Goal: Task Accomplishment & Management: Use online tool/utility

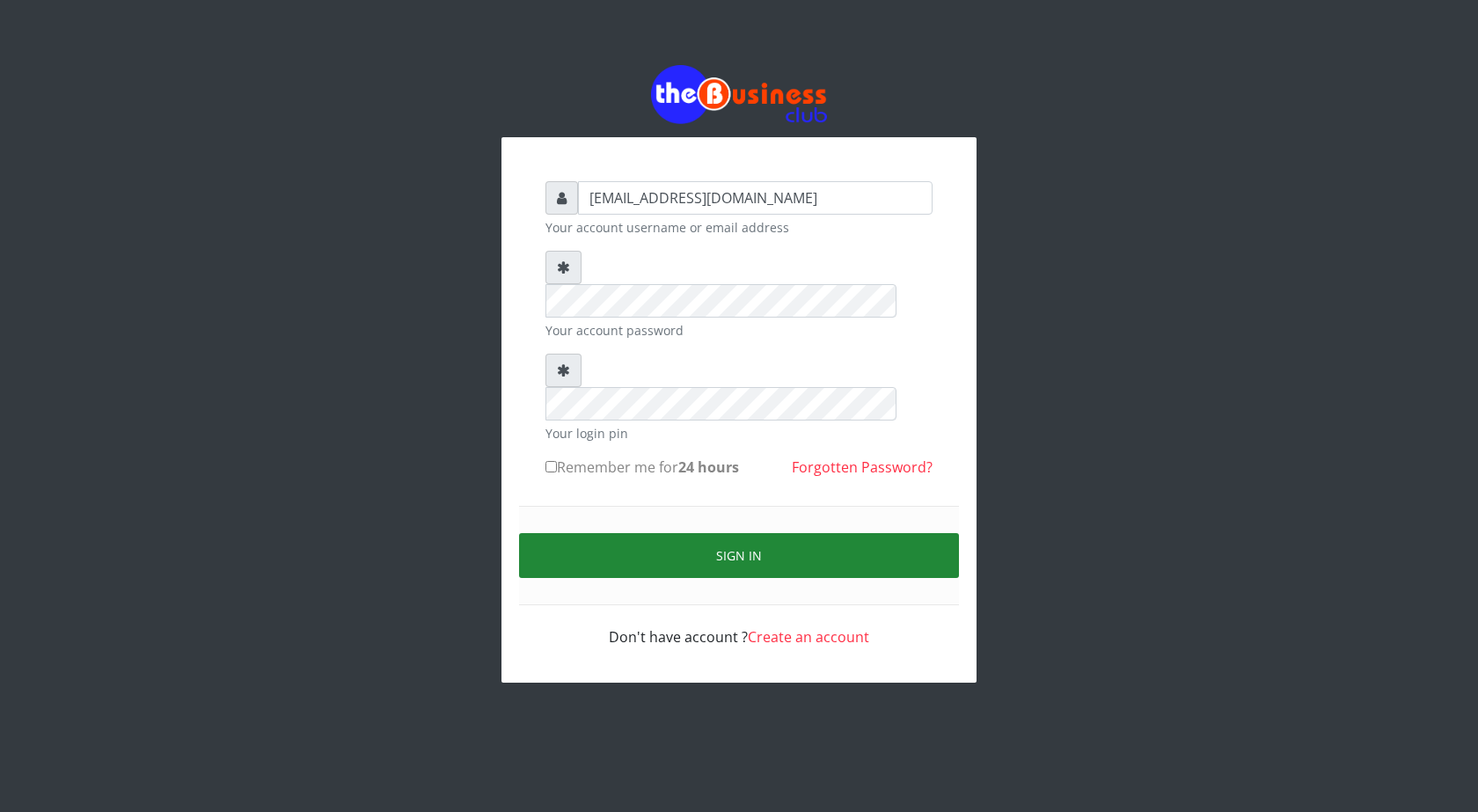
click at [736, 533] on button "Sign in" at bounding box center [739, 555] width 440 height 44
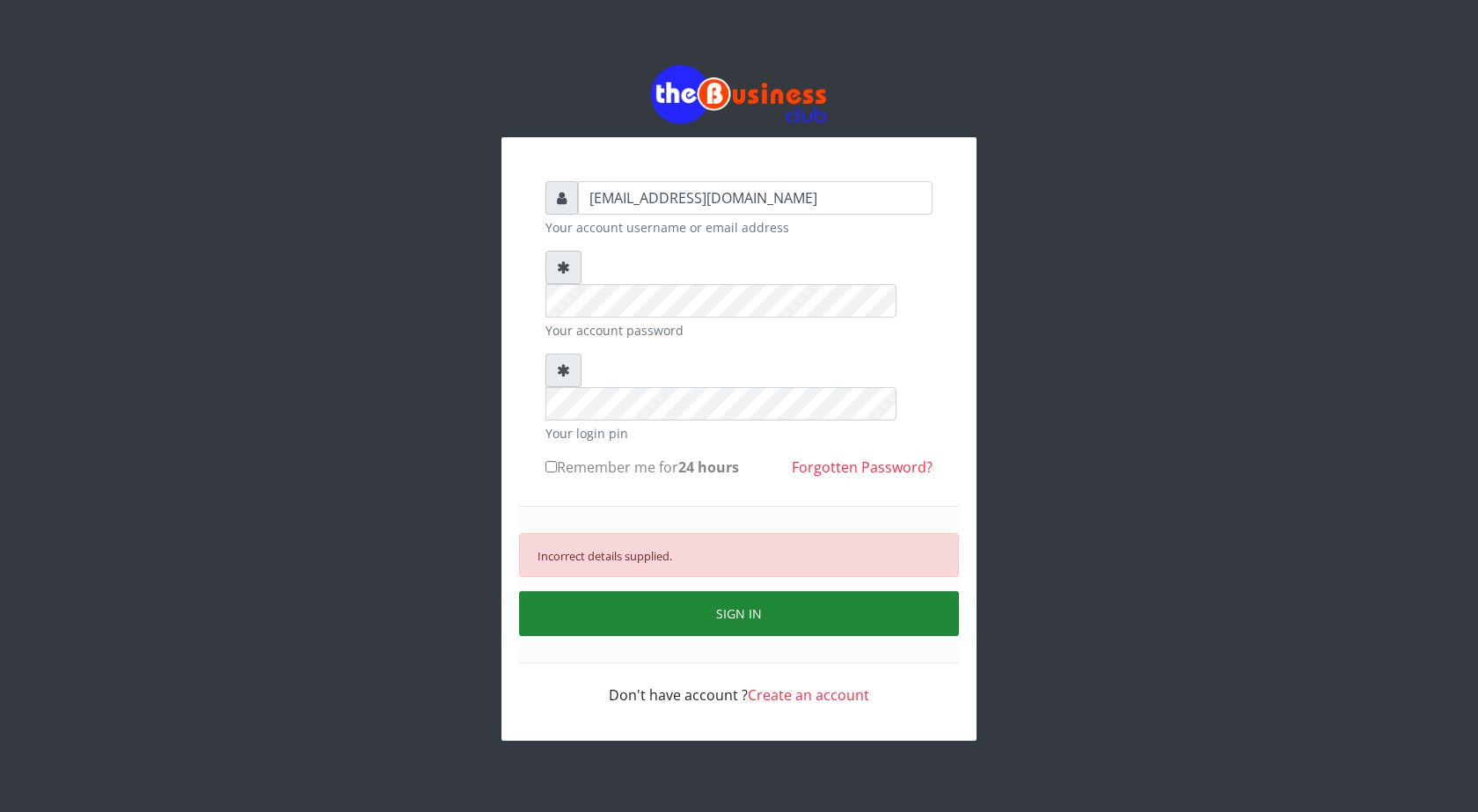
click at [733, 591] on button "SIGN IN" at bounding box center [739, 614] width 440 height 44
click at [723, 591] on button "SIGN IN" at bounding box center [739, 614] width 440 height 44
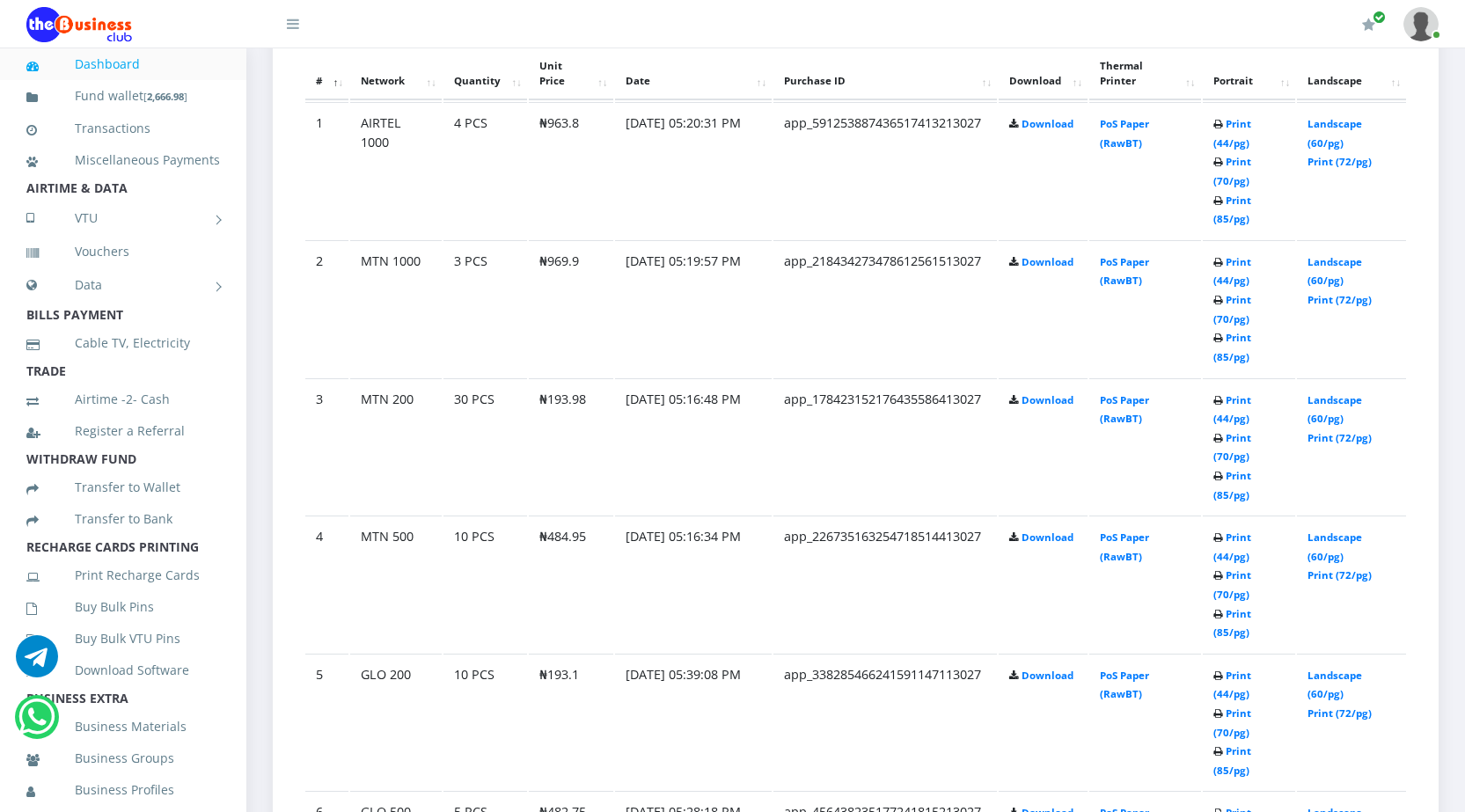
scroll to position [1054, 0]
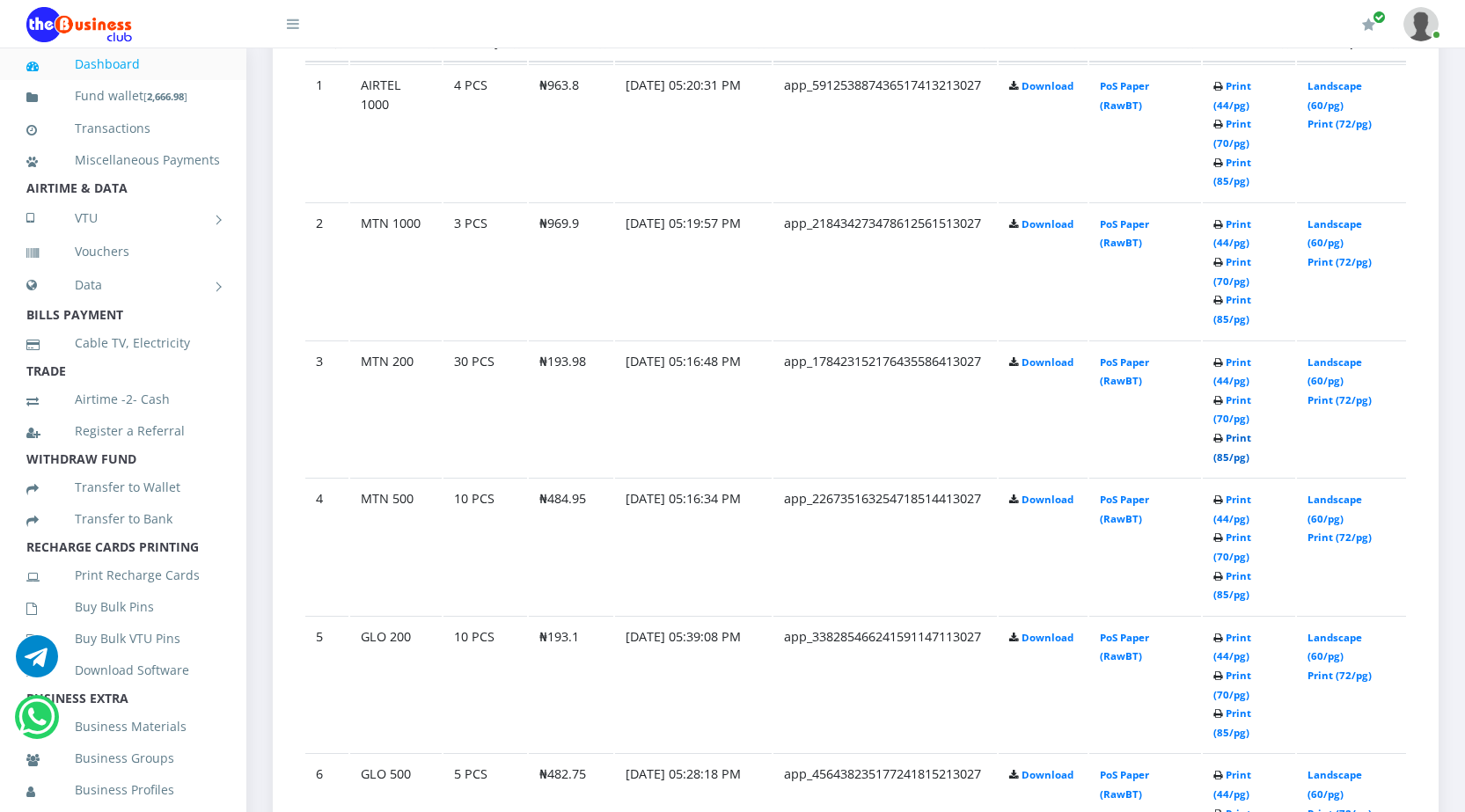
click at [1223, 455] on link "Print (85/pg)" at bounding box center [1232, 447] width 38 height 33
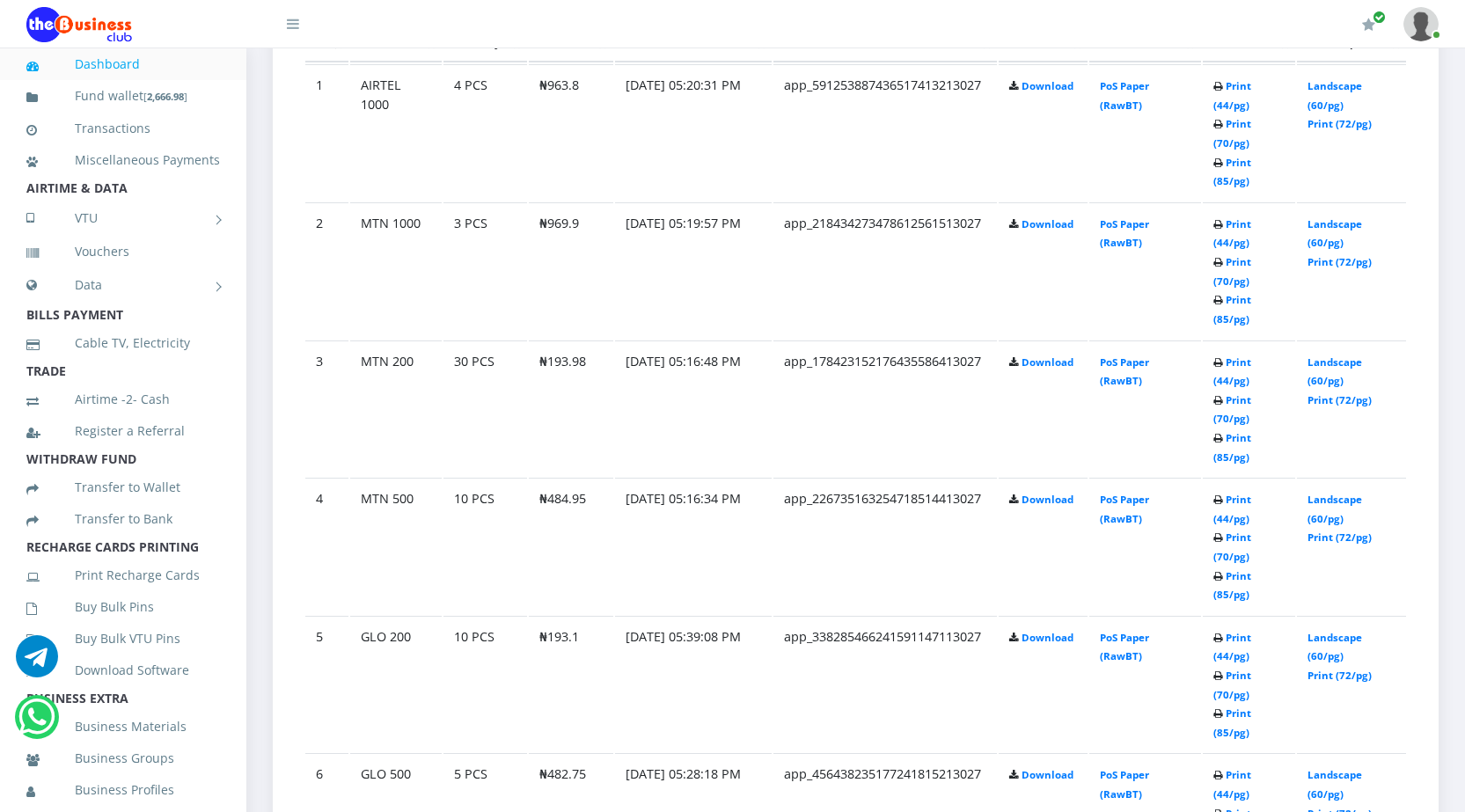
click at [547, 200] on td "₦193.1" at bounding box center [570, 132] width 85 height 136
click at [1219, 591] on link "Print (85/pg)" at bounding box center [1232, 585] width 38 height 33
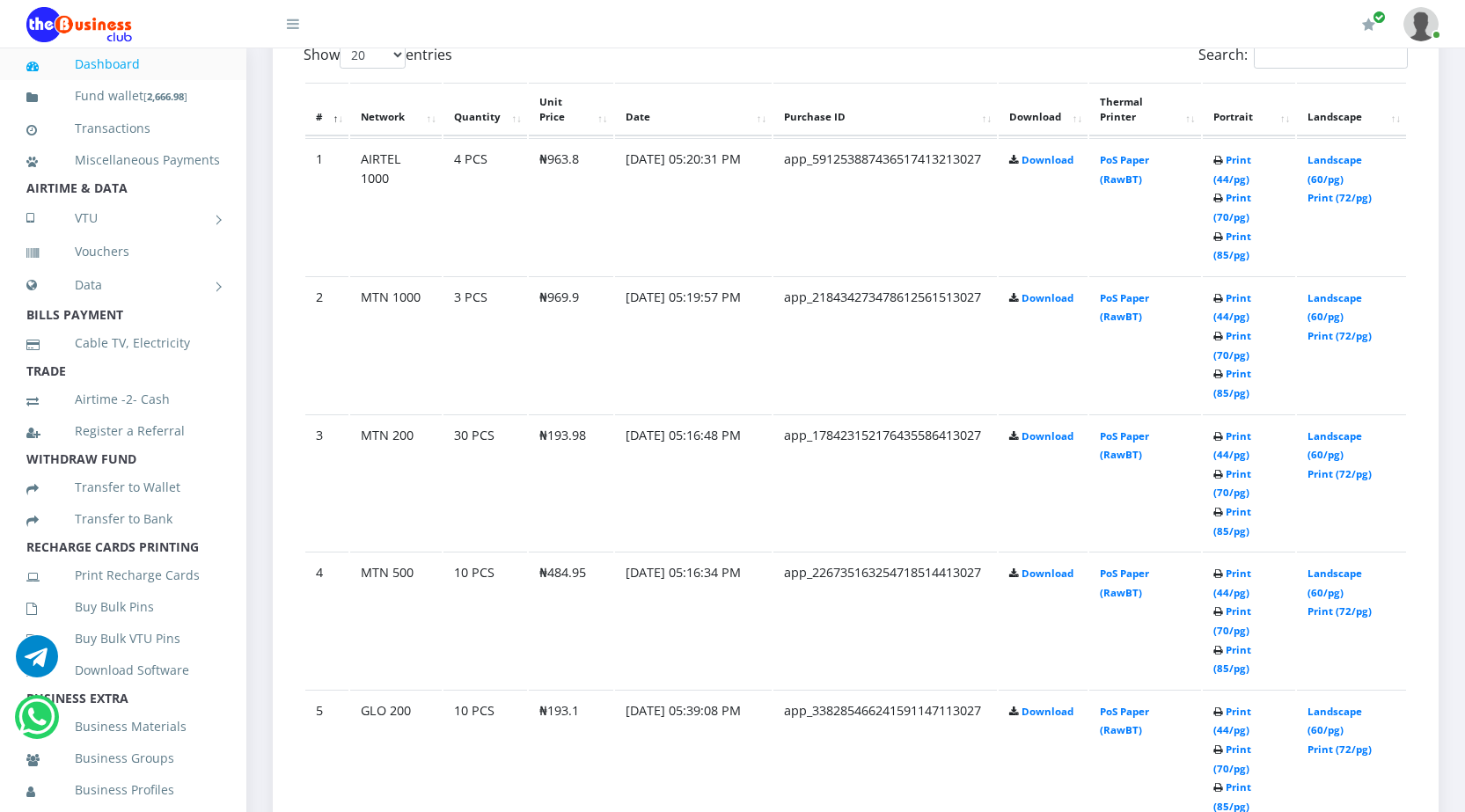
scroll to position [1054, 0]
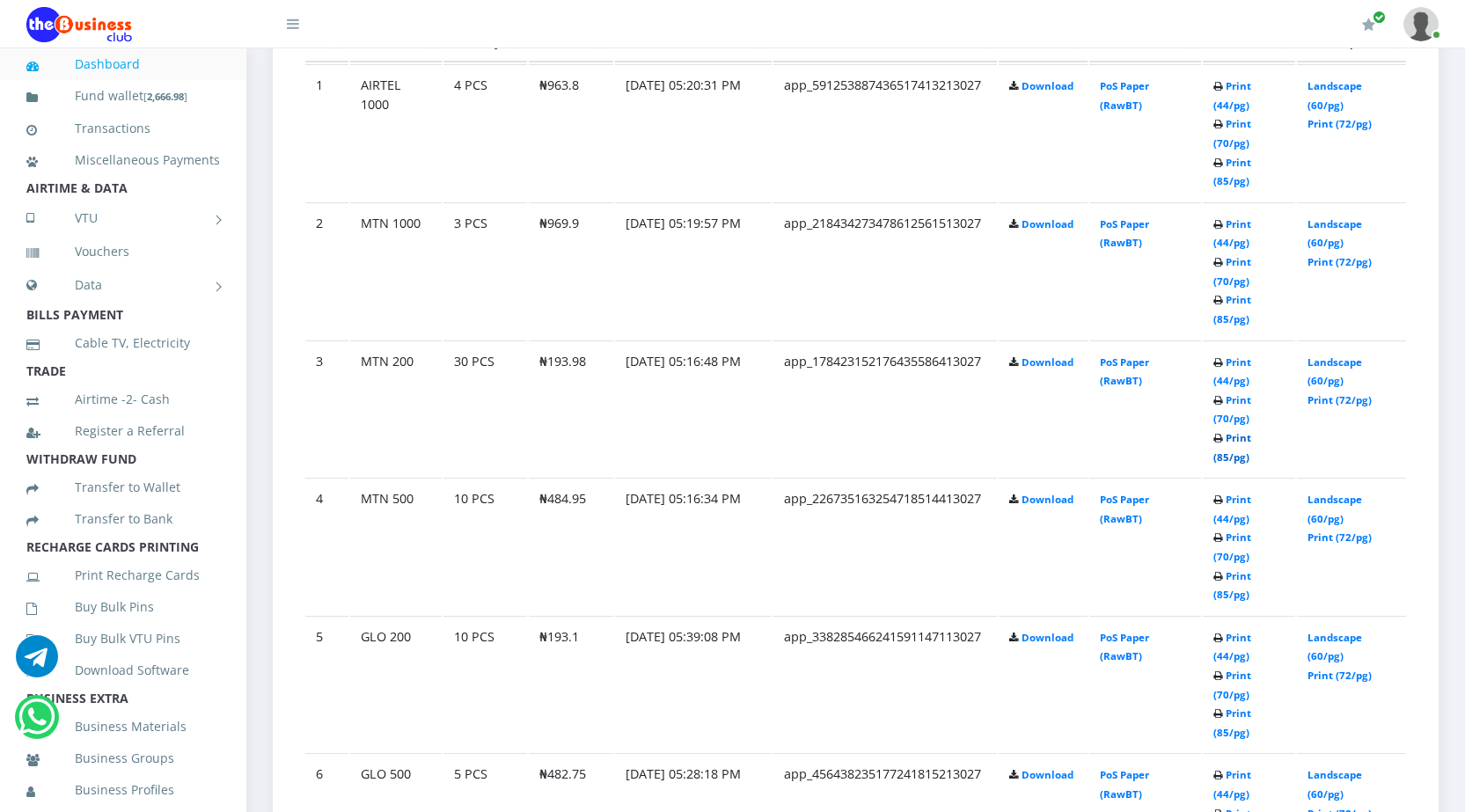
click at [1217, 455] on link "Print (85/pg)" at bounding box center [1232, 447] width 38 height 33
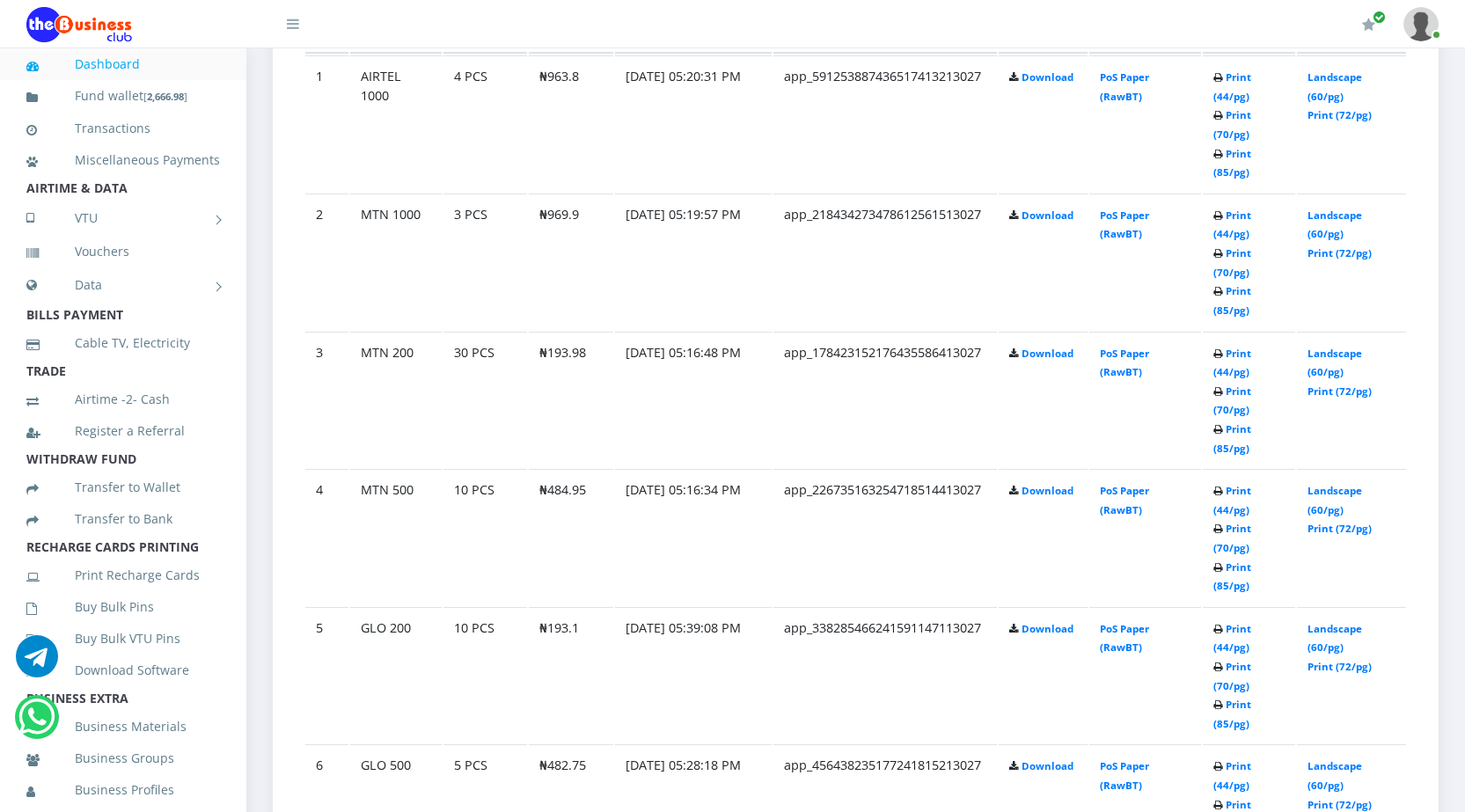
scroll to position [1031, 0]
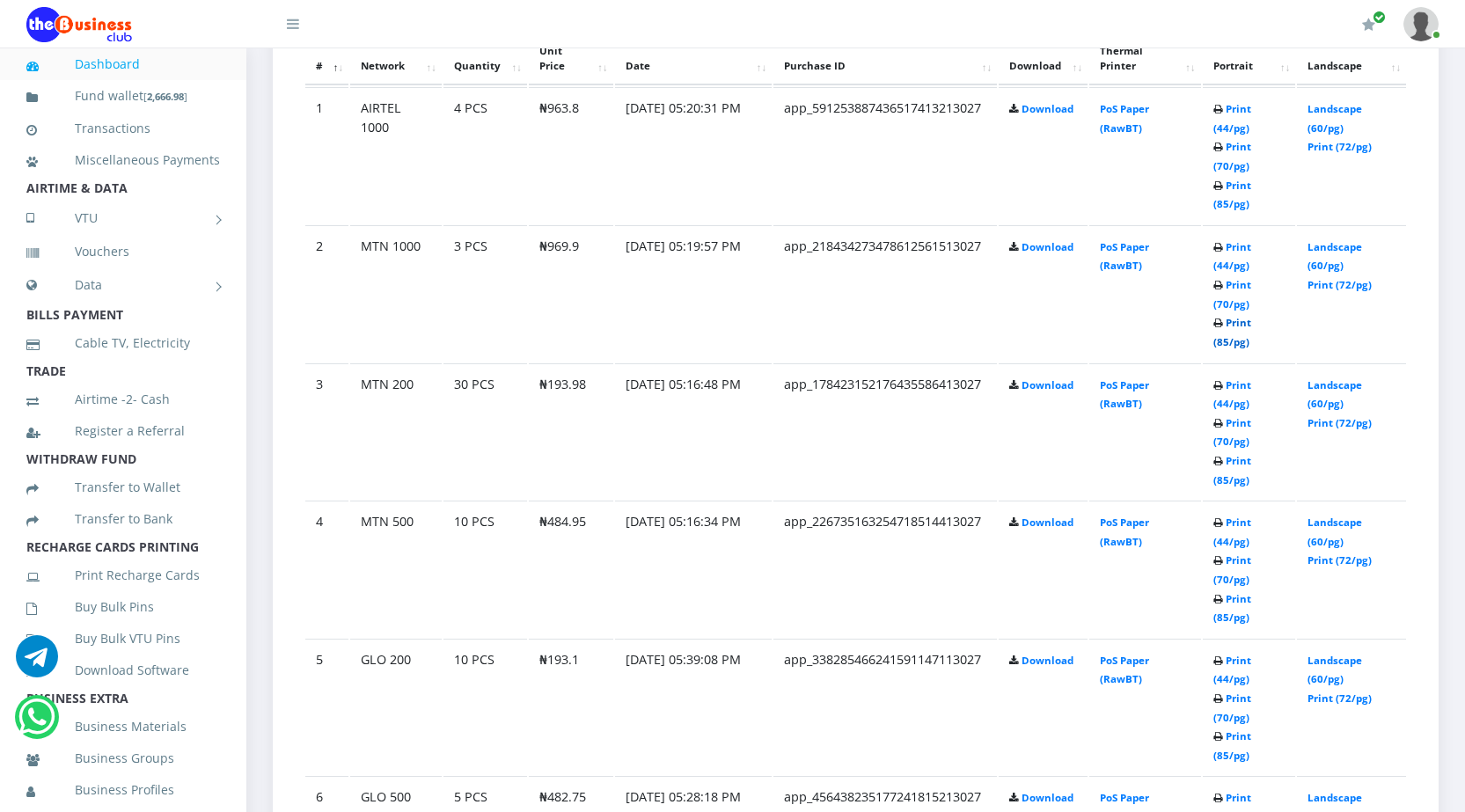
click at [1221, 341] on link "Print (85/pg)" at bounding box center [1232, 332] width 38 height 33
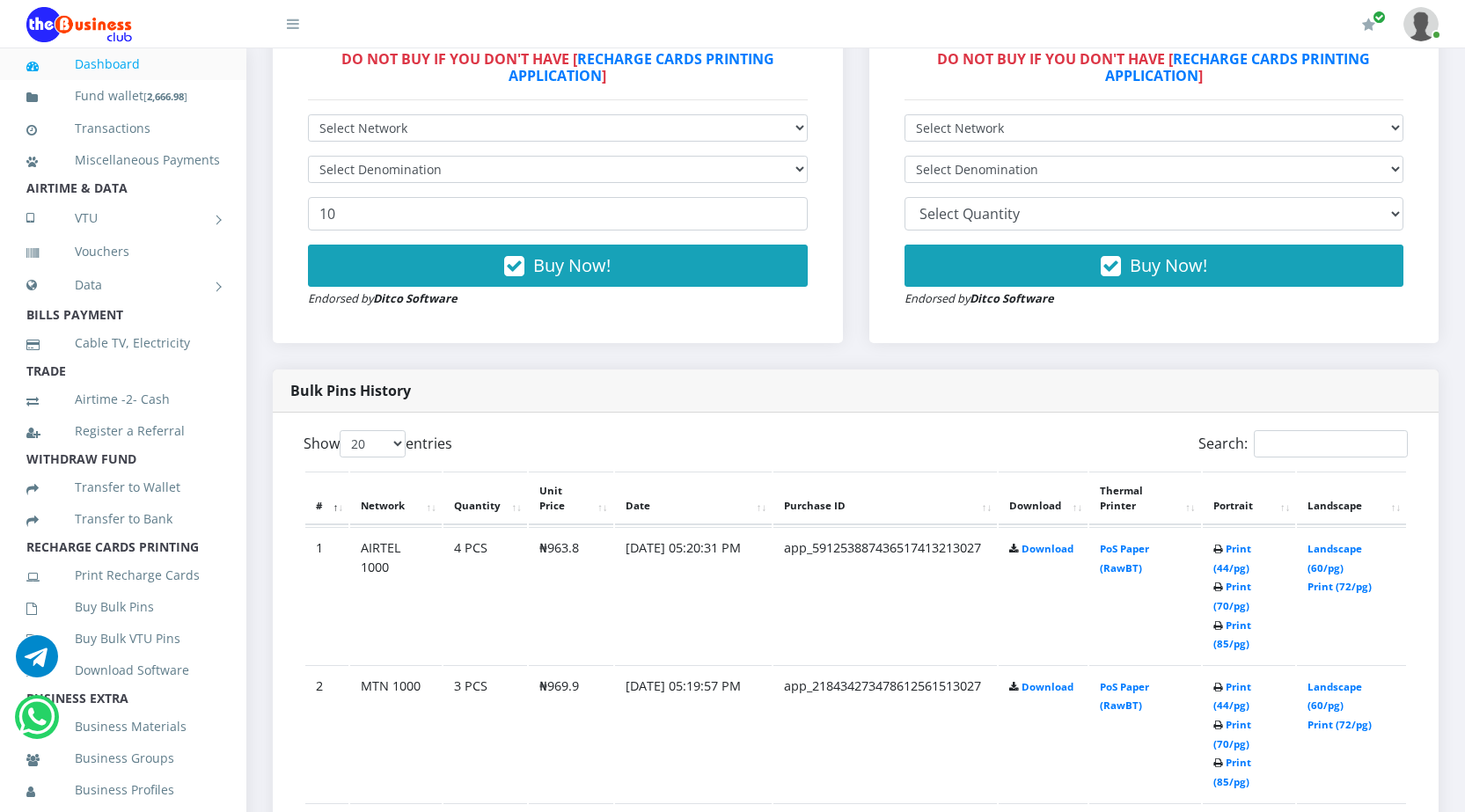
scroll to position [790, 0]
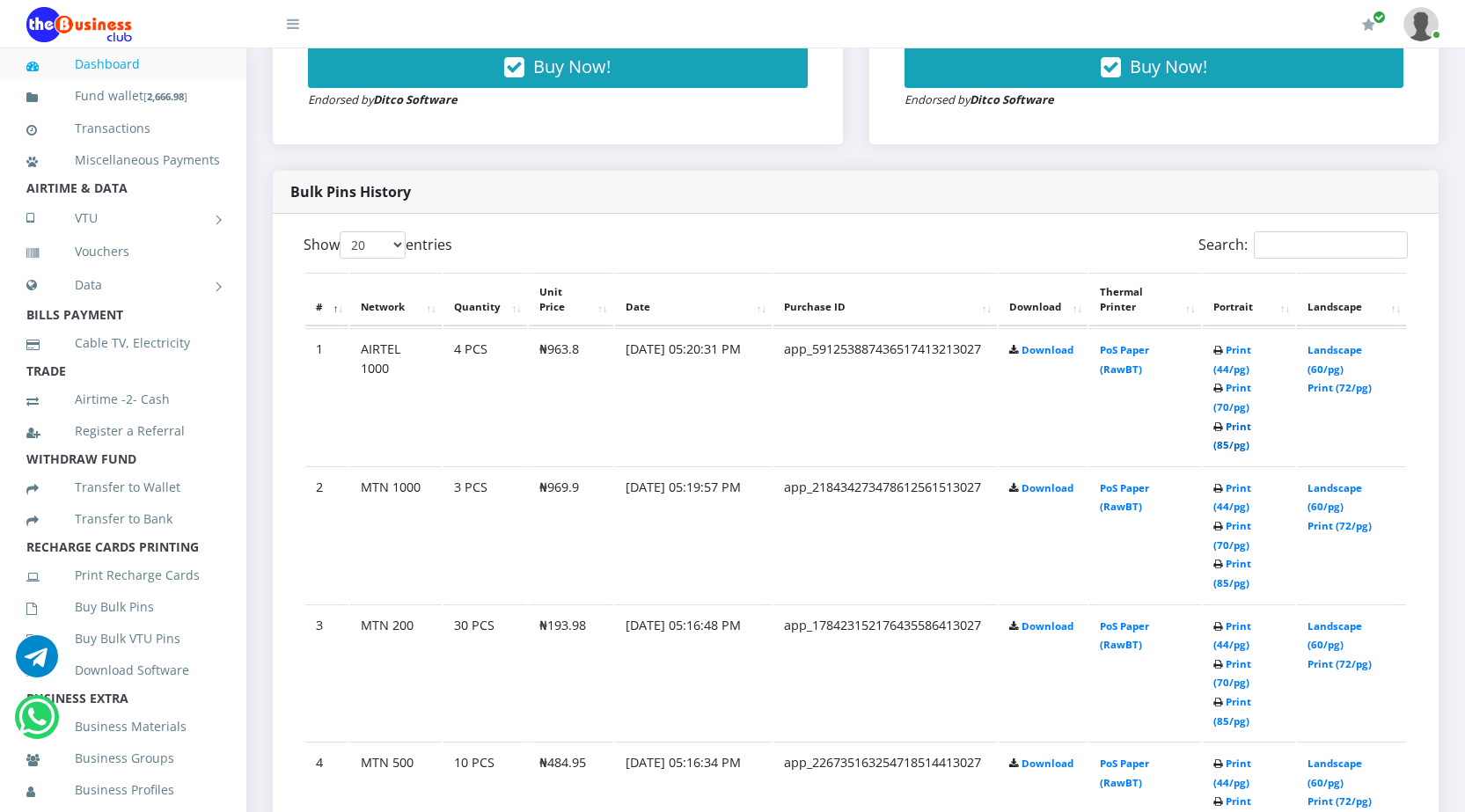
click at [1224, 443] on link "Print (85/pg)" at bounding box center [1232, 436] width 38 height 33
